Goal: Information Seeking & Learning: Check status

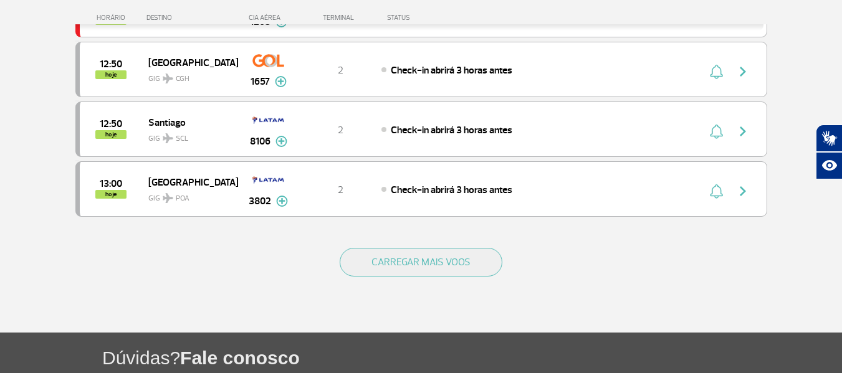
scroll to position [1247, 0]
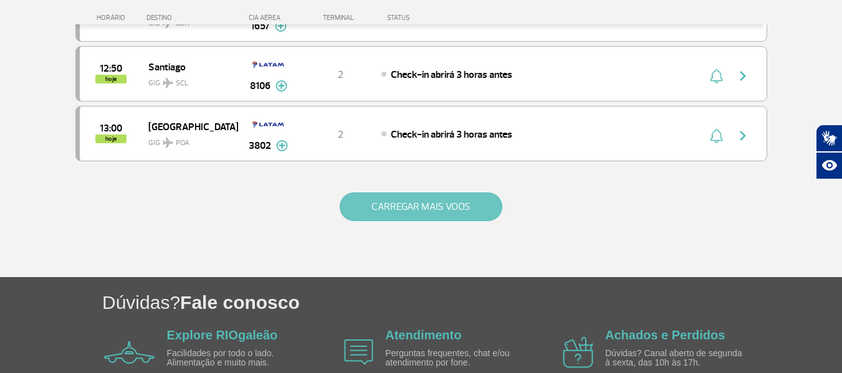
click at [429, 209] on button "CARREGAR MAIS VOOS" at bounding box center [421, 207] width 163 height 29
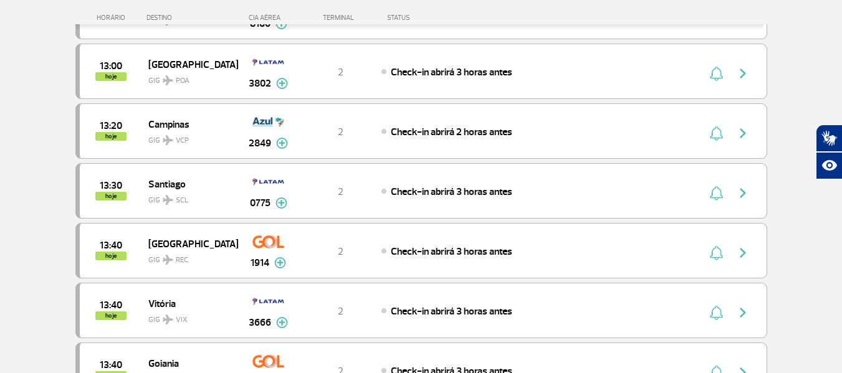
scroll to position [1372, 0]
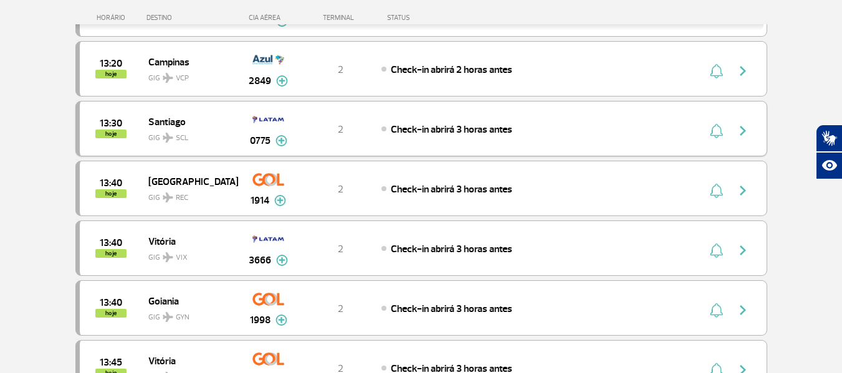
click at [428, 128] on span "Check-in abrirá 3 horas antes" at bounding box center [452, 129] width 122 height 12
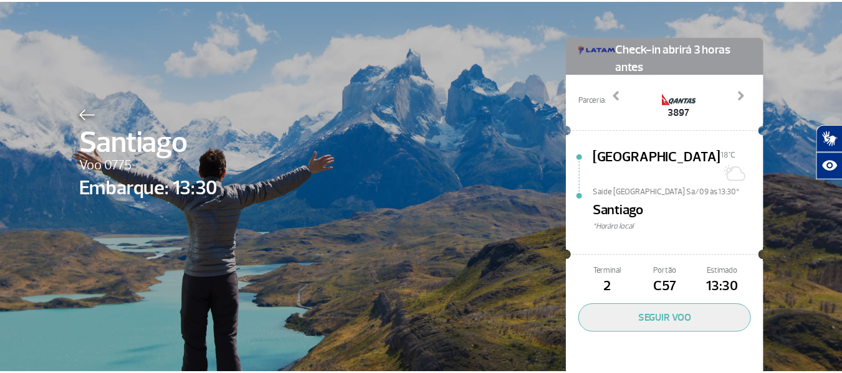
scroll to position [59, 0]
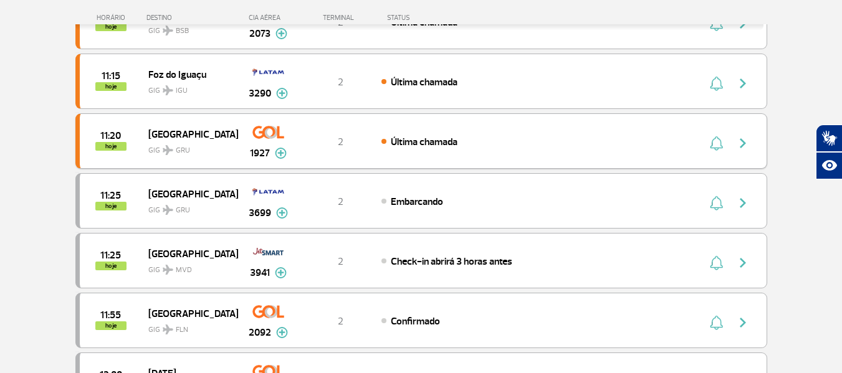
scroll to position [623, 0]
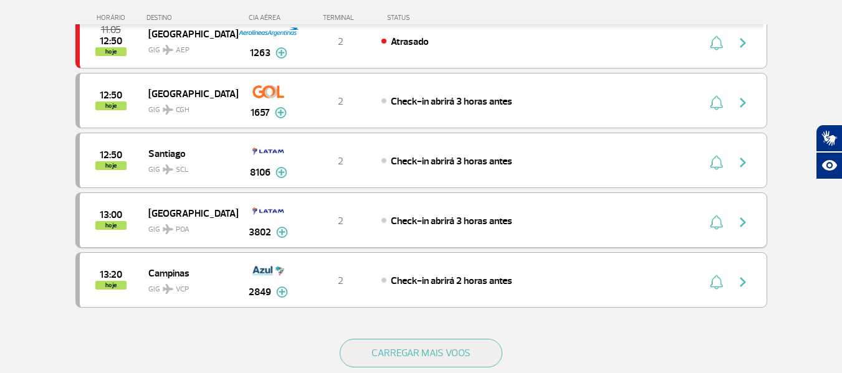
scroll to position [1122, 0]
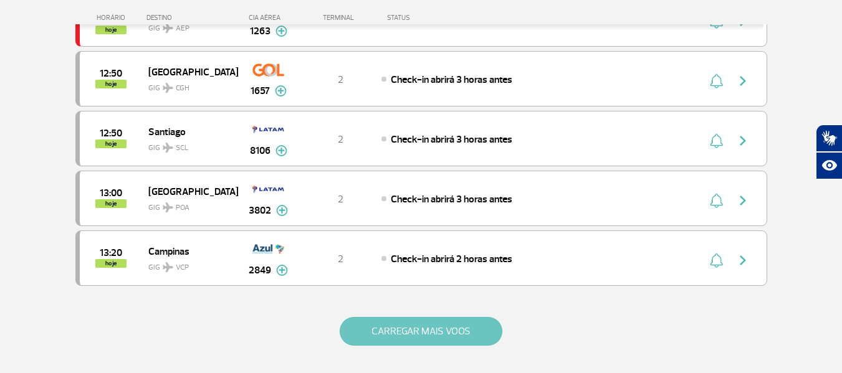
click at [393, 336] on button "CARREGAR MAIS VOOS" at bounding box center [421, 331] width 163 height 29
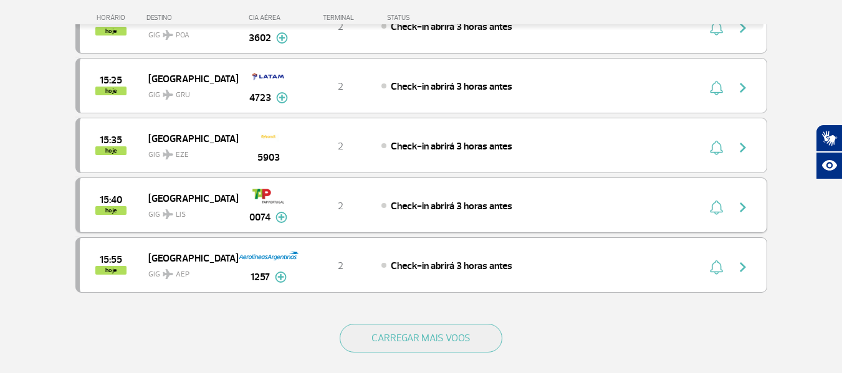
scroll to position [2307, 0]
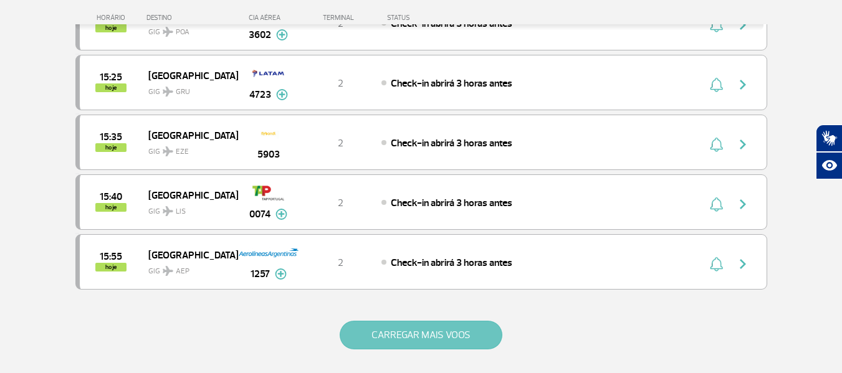
click at [471, 334] on button "CARREGAR MAIS VOOS" at bounding box center [421, 335] width 163 height 29
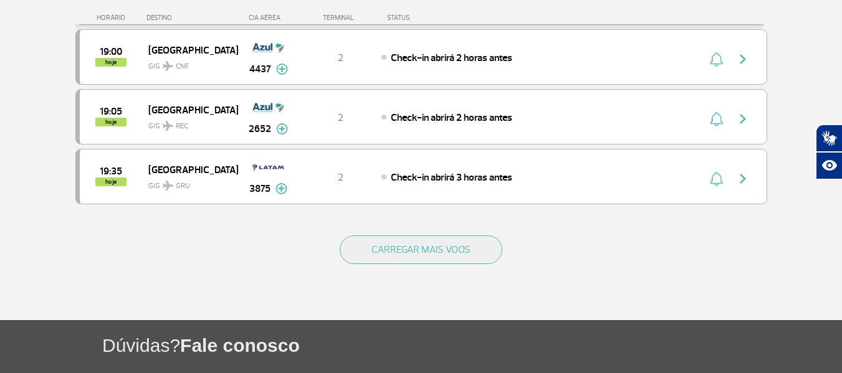
scroll to position [3616, 0]
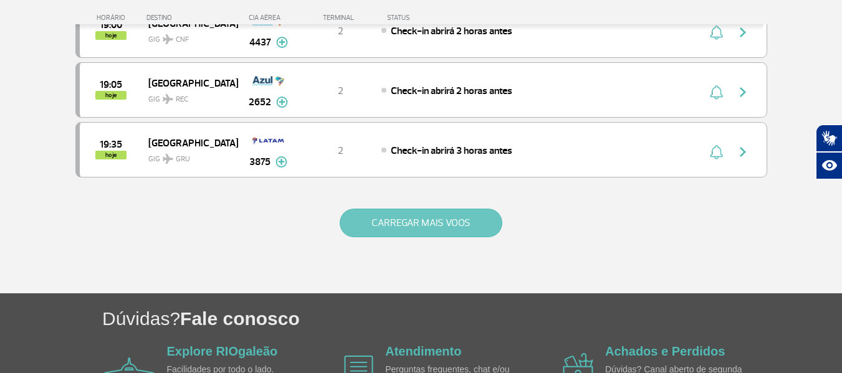
click at [402, 224] on button "CARREGAR MAIS VOOS" at bounding box center [421, 223] width 163 height 29
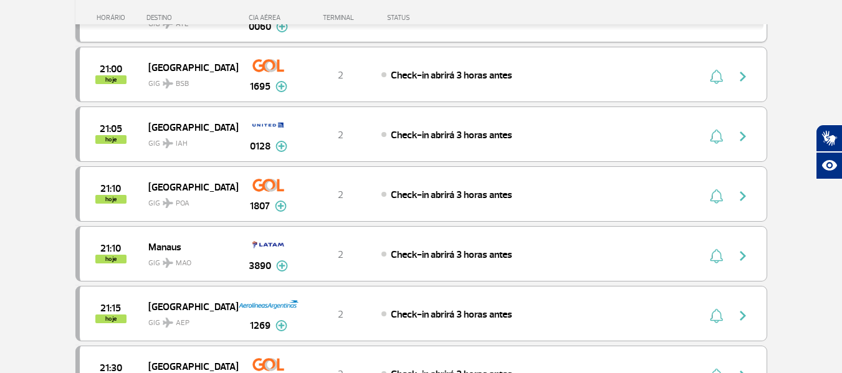
scroll to position [4177, 0]
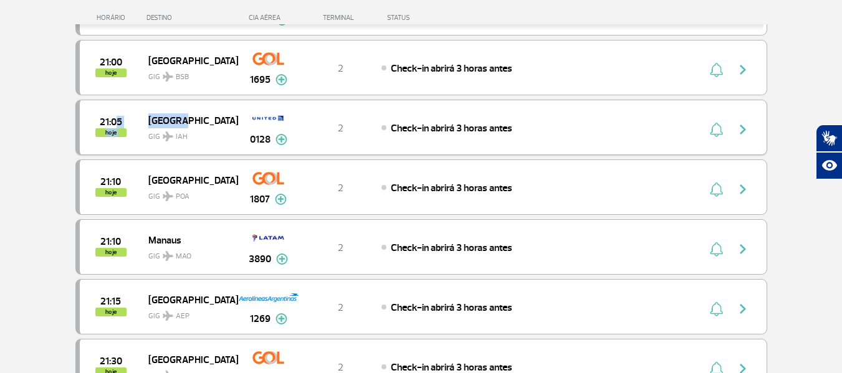
drag, startPoint x: 195, startPoint y: 120, endPoint x: 113, endPoint y: 112, distance: 82.1
click at [113, 112] on div "21:05 hoje [GEOGRAPHIC_DATA] 0128 2 Check-in abrirá 3 horas antes Parcerias: [P…" at bounding box center [421, 127] width 692 height 55
click at [566, 125] on div "Check-in abrirá 3 horas antes" at bounding box center [519, 128] width 275 height 14
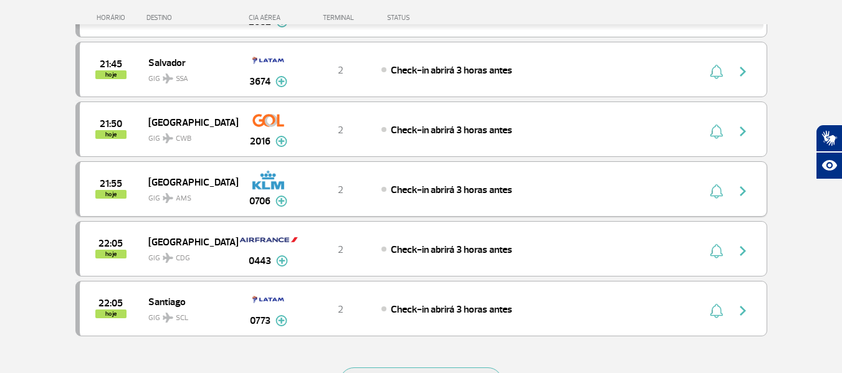
scroll to position [4676, 0]
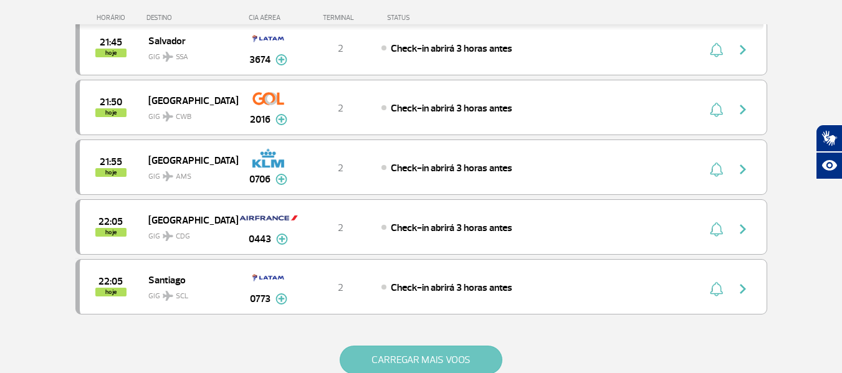
click at [398, 363] on button "CARREGAR MAIS VOOS" at bounding box center [421, 360] width 163 height 29
